Goal: Contribute content

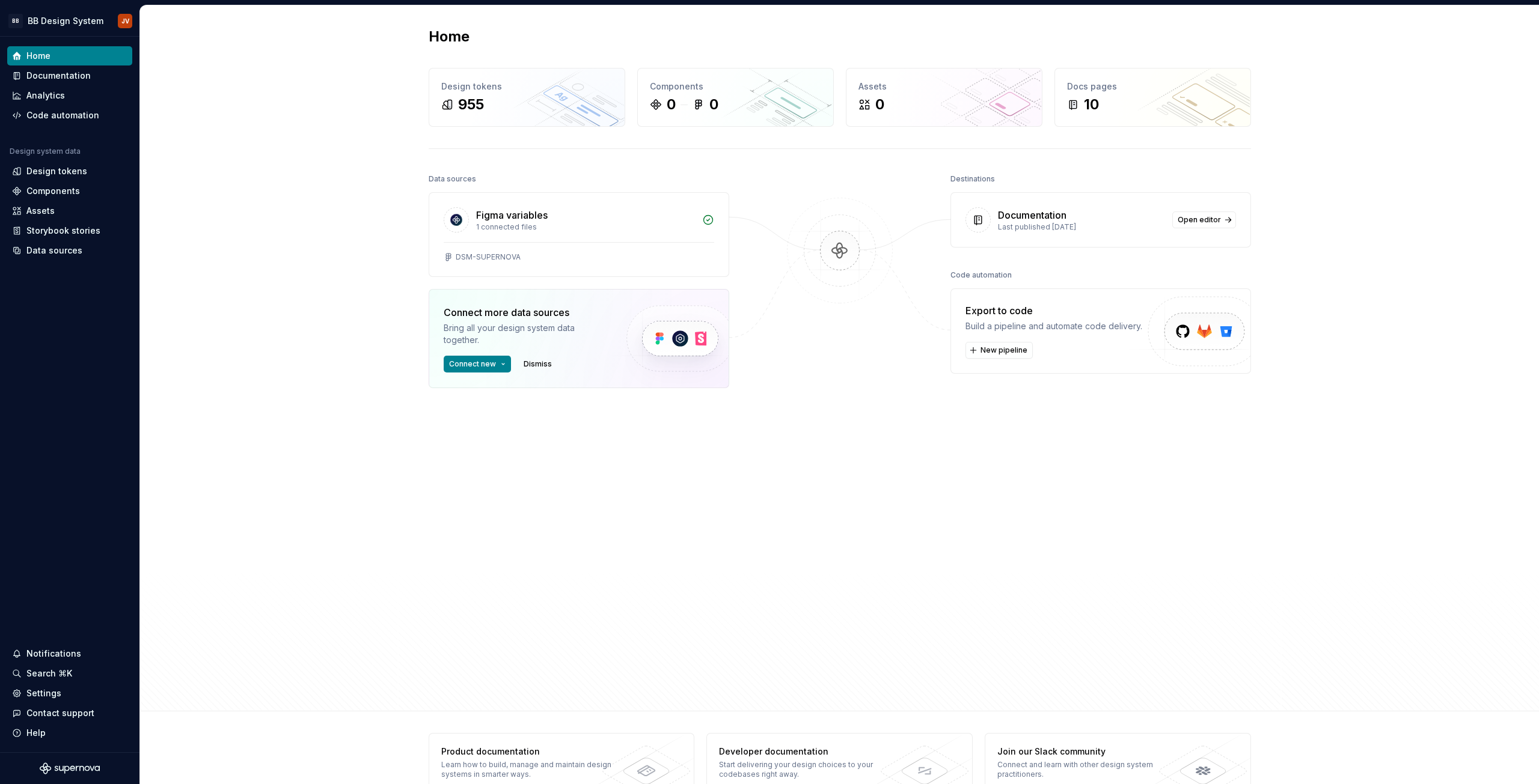
click at [1363, 288] on div "Home Design tokens 955 Components 0 0 Assets 0 Docs pages 10 Data sources Figma…" at bounding box center [840, 358] width 1399 height 706
click at [1201, 216] on span "Open editor" at bounding box center [1199, 220] width 43 height 10
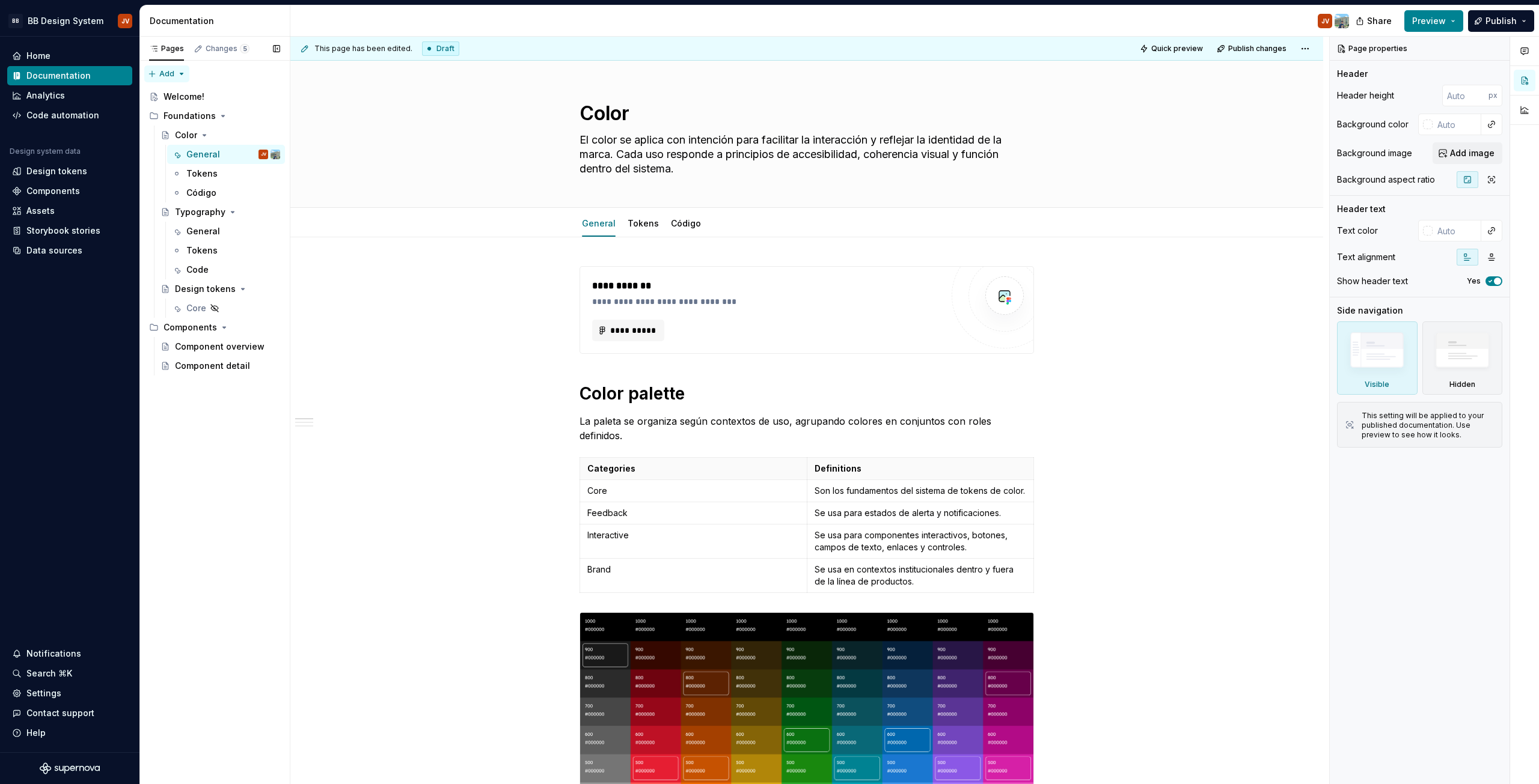
click at [175, 75] on div "Pages Changes 5 Add Accessibility guide for tree Page tree. Navigate the tree w…" at bounding box center [215, 411] width 150 height 748
click at [176, 74] on div "Pages Changes 5 Add Accessibility guide for tree Page tree. Navigate the tree w…" at bounding box center [215, 411] width 150 height 748
type textarea "*"
